Goal: Information Seeking & Learning: Understand process/instructions

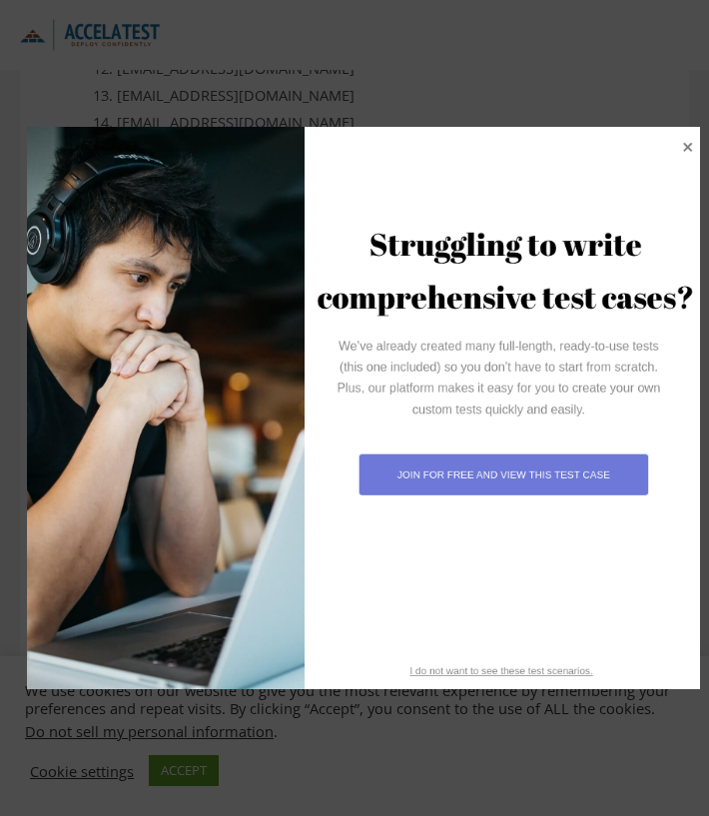
scroll to position [2696, 0]
click at [689, 138] on icon at bounding box center [687, 146] width 21 height 21
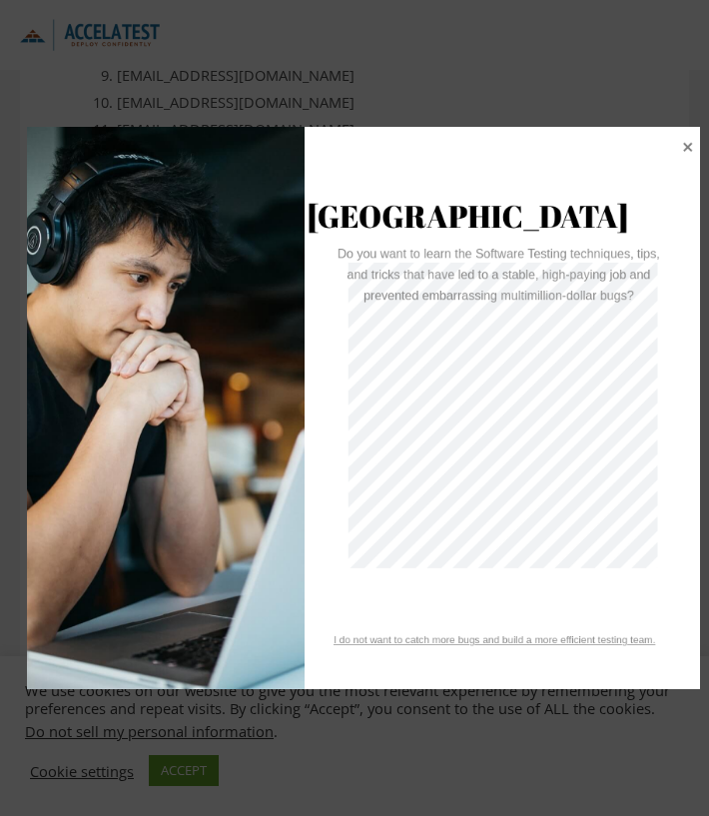
scroll to position [2612, 0]
click at [692, 142] on icon at bounding box center [688, 146] width 11 height 11
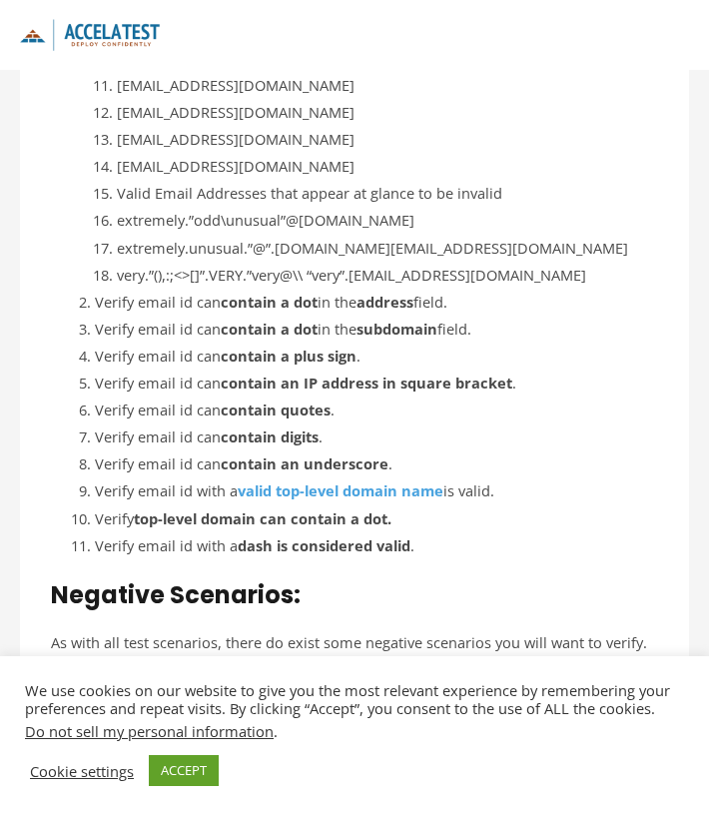
scroll to position [2675, 0]
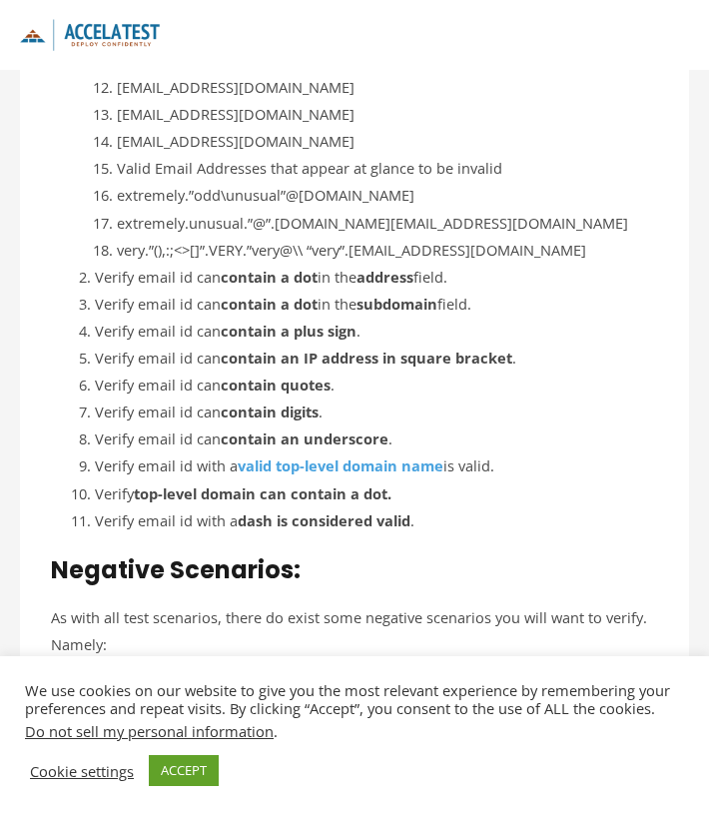
click at [322, 398] on li "Verify email id can contain digits ." at bounding box center [376, 411] width 563 height 27
click at [330, 378] on li "Verify email id can contain quotes ." at bounding box center [376, 384] width 563 height 27
click at [383, 432] on strong "contain an underscore" at bounding box center [305, 438] width 168 height 20
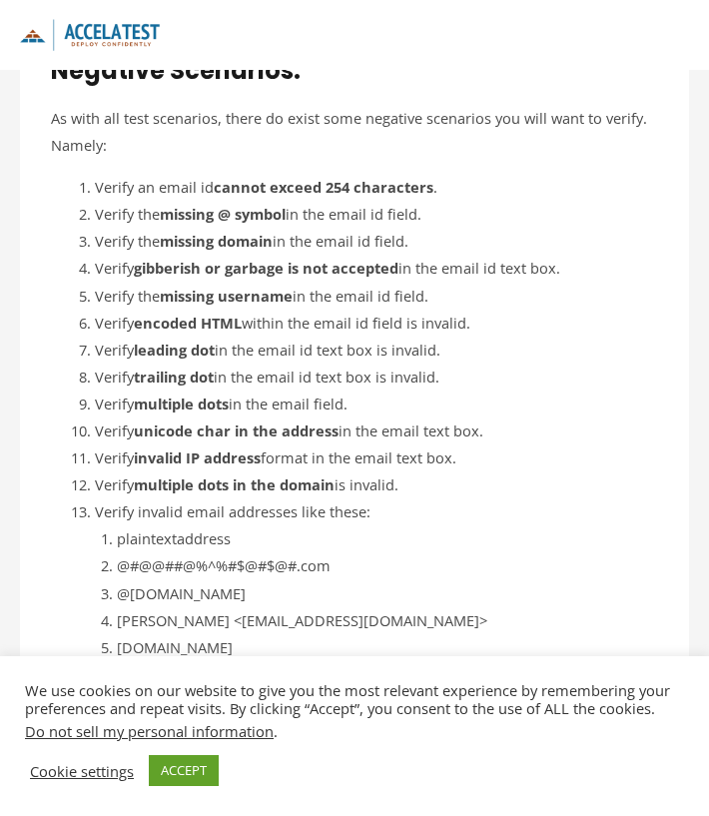
scroll to position [3178, 0]
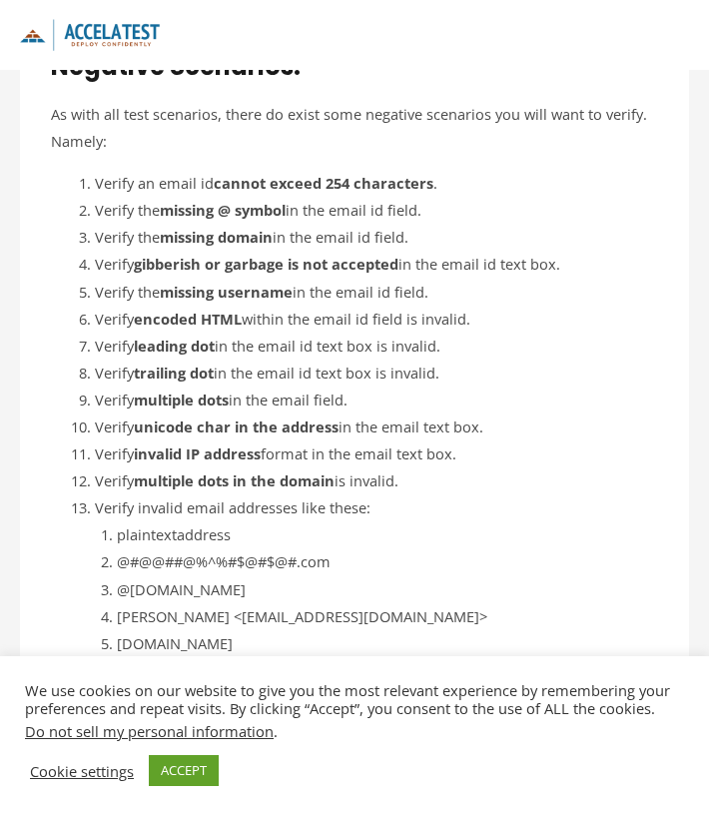
click at [279, 470] on strong "multiple dots in the domain" at bounding box center [234, 480] width 201 height 20
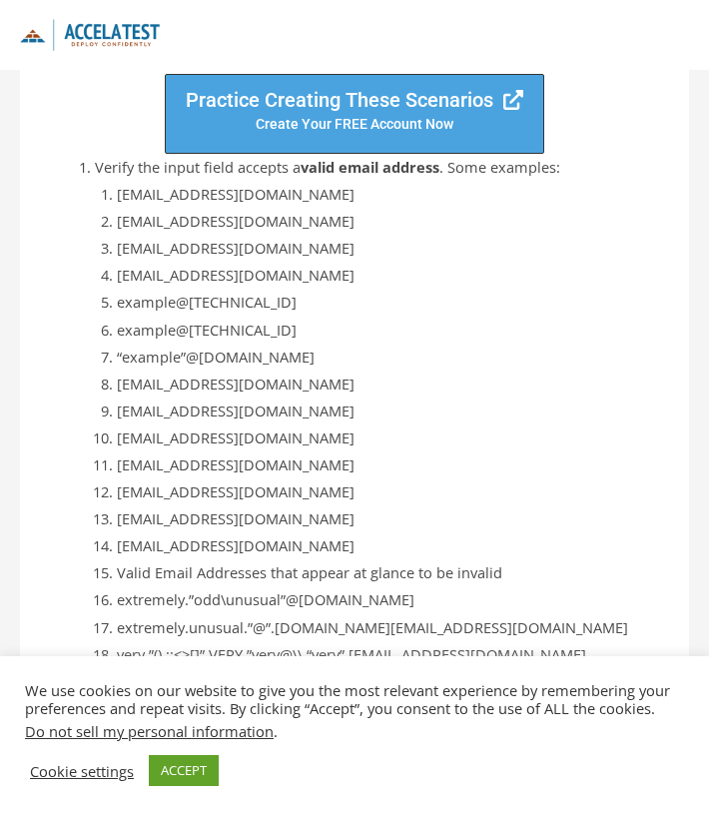
scroll to position [2304, 0]
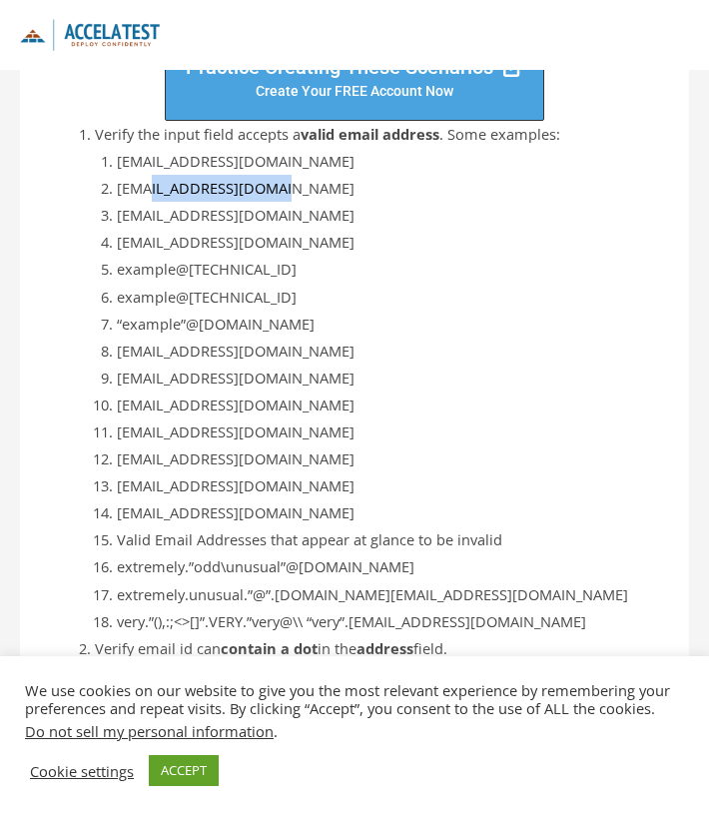
drag, startPoint x: 221, startPoint y: 186, endPoint x: 158, endPoint y: 189, distance: 63.0
click at [152, 180] on li "[EMAIL_ADDRESS][DOMAIN_NAME]" at bounding box center [387, 188] width 541 height 27
click at [168, 202] on li "[EMAIL_ADDRESS][DOMAIN_NAME]" at bounding box center [387, 215] width 541 height 27
click at [224, 240] on li "[EMAIL_ADDRESS][DOMAIN_NAME]" at bounding box center [387, 242] width 541 height 27
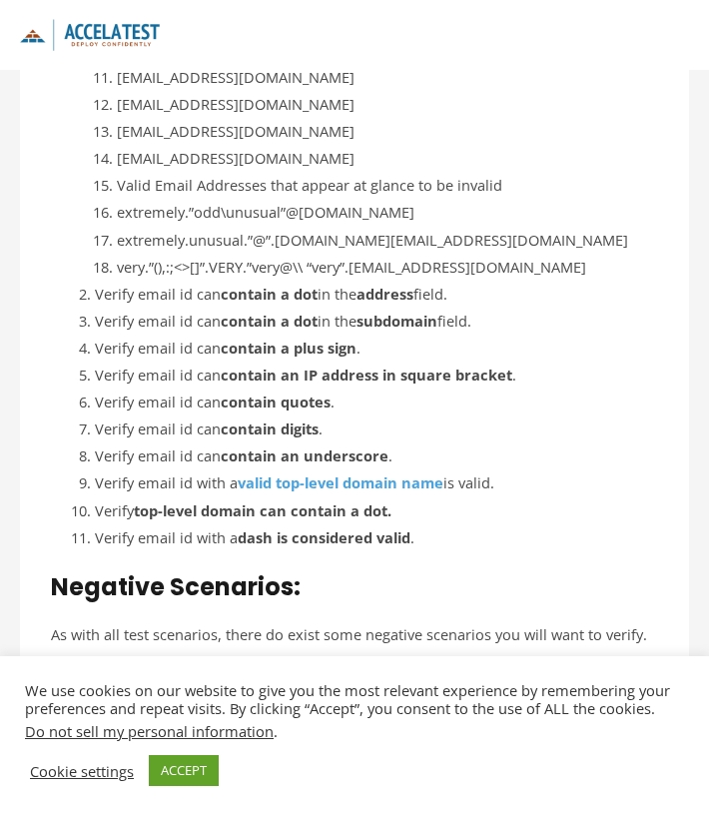
scroll to position [2750, 0]
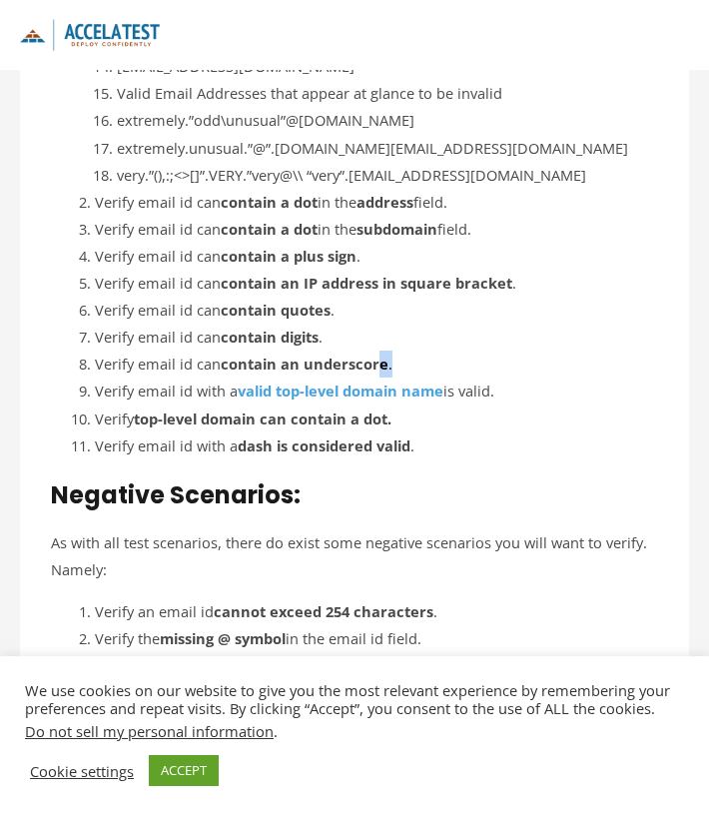
click at [379, 358] on li "Verify email id can contain an underscore ." at bounding box center [376, 363] width 563 height 27
click at [341, 356] on strong "contain an underscore" at bounding box center [305, 363] width 168 height 20
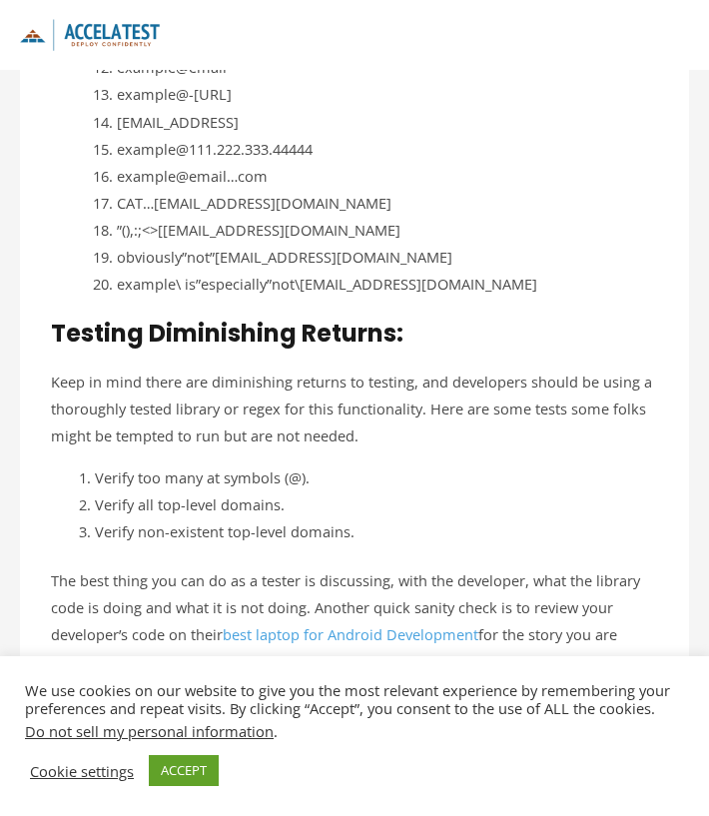
scroll to position [4145, 0]
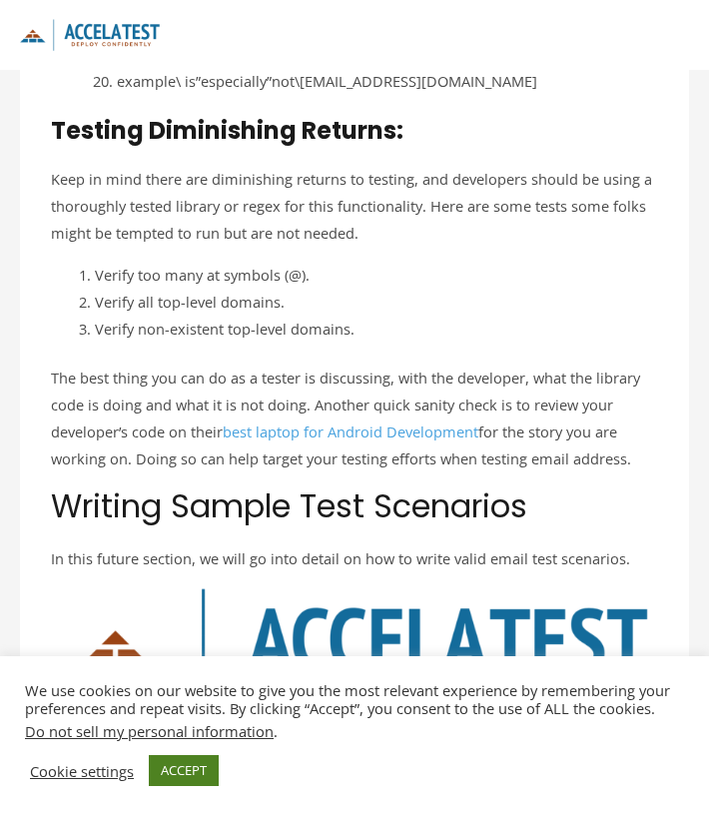
click at [203, 770] on link "ACCEPT" at bounding box center [184, 770] width 70 height 31
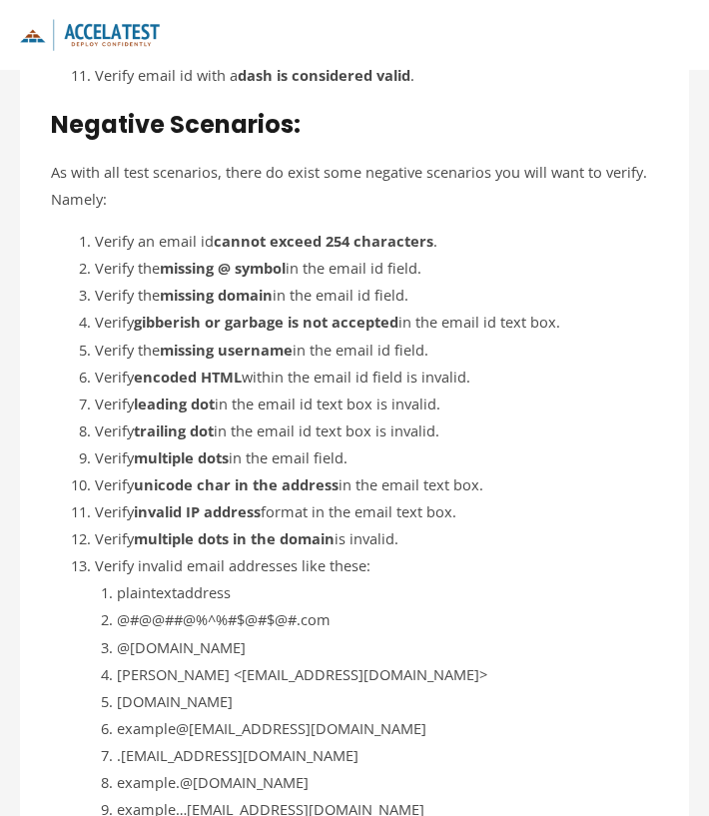
scroll to position [2950, 0]
